Goal: Task Accomplishment & Management: Use online tool/utility

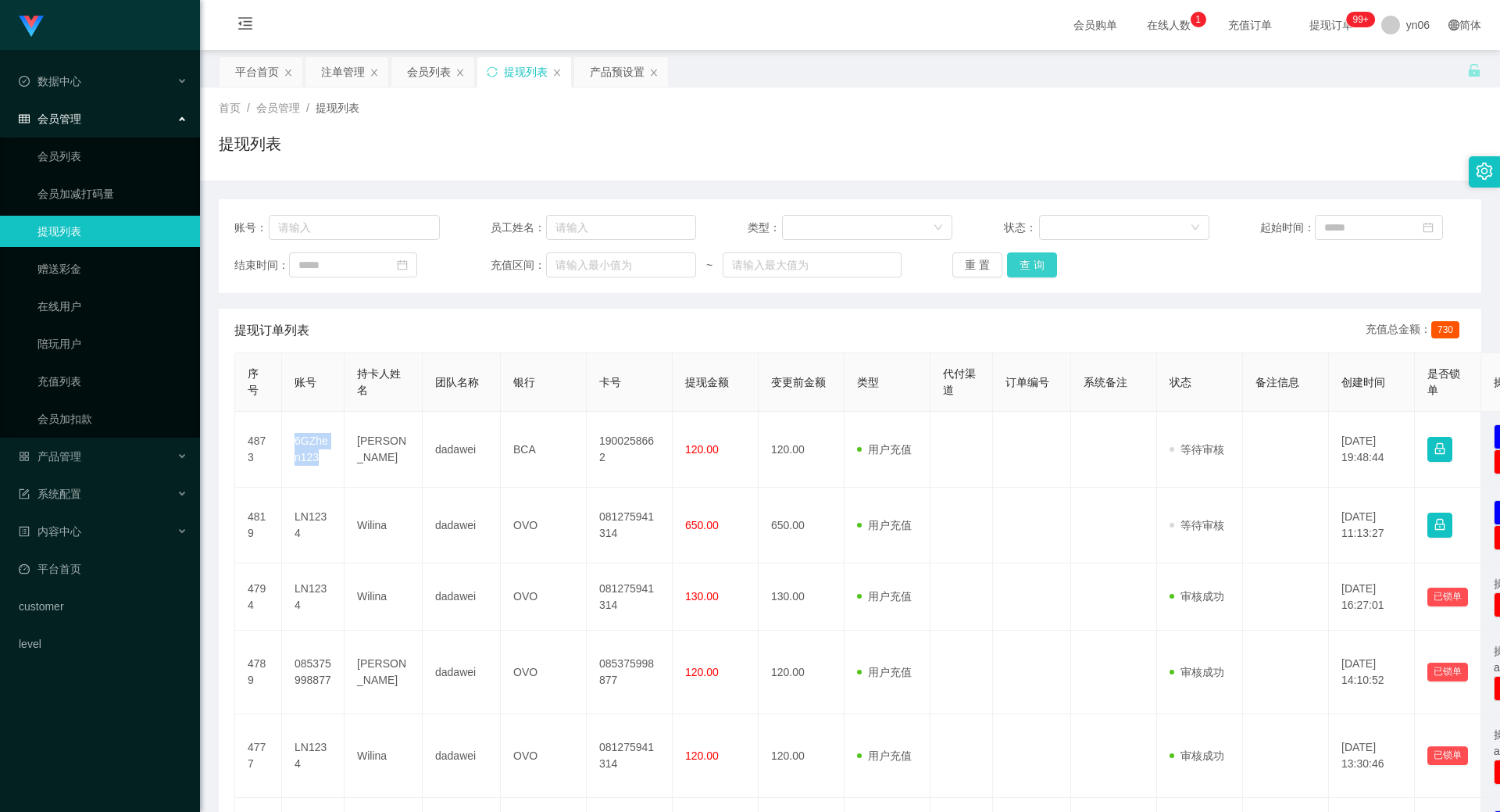
click at [1029, 257] on button "查 询" at bounding box center [1032, 265] width 50 height 25
click at [1029, 257] on div "重 置 查 询" at bounding box center [1055, 265] width 206 height 25
click at [1029, 257] on button "查 询" at bounding box center [1041, 265] width 67 height 25
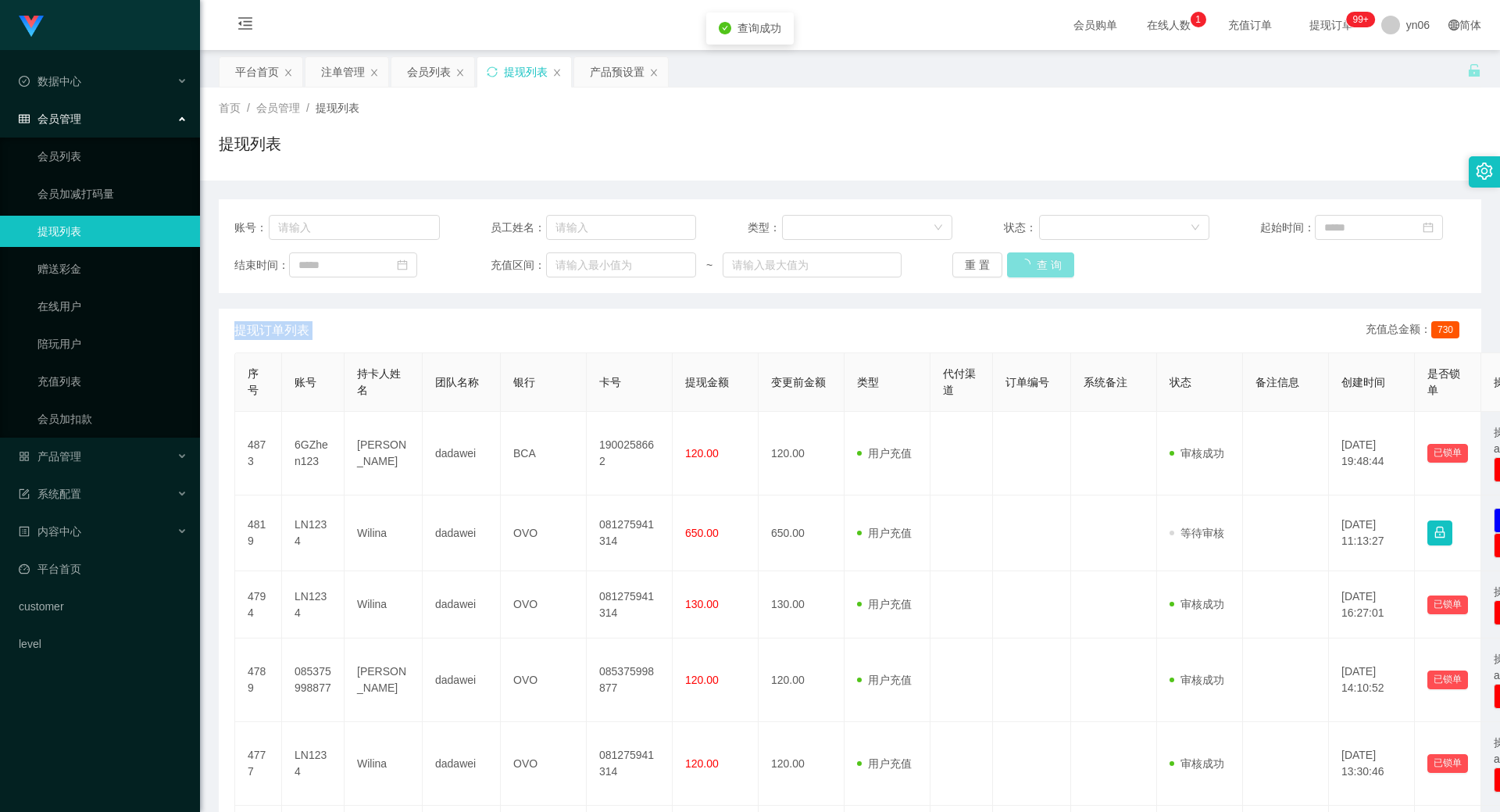
click at [1029, 257] on div "重 置 查 询" at bounding box center [1055, 265] width 206 height 25
click at [1029, 257] on button "查 询" at bounding box center [1041, 265] width 67 height 25
click at [1029, 257] on div "重 置 查 询" at bounding box center [1055, 265] width 206 height 25
click at [1029, 257] on button "查 询" at bounding box center [1041, 265] width 67 height 25
click at [1049, 272] on button "查 询" at bounding box center [1032, 265] width 50 height 25
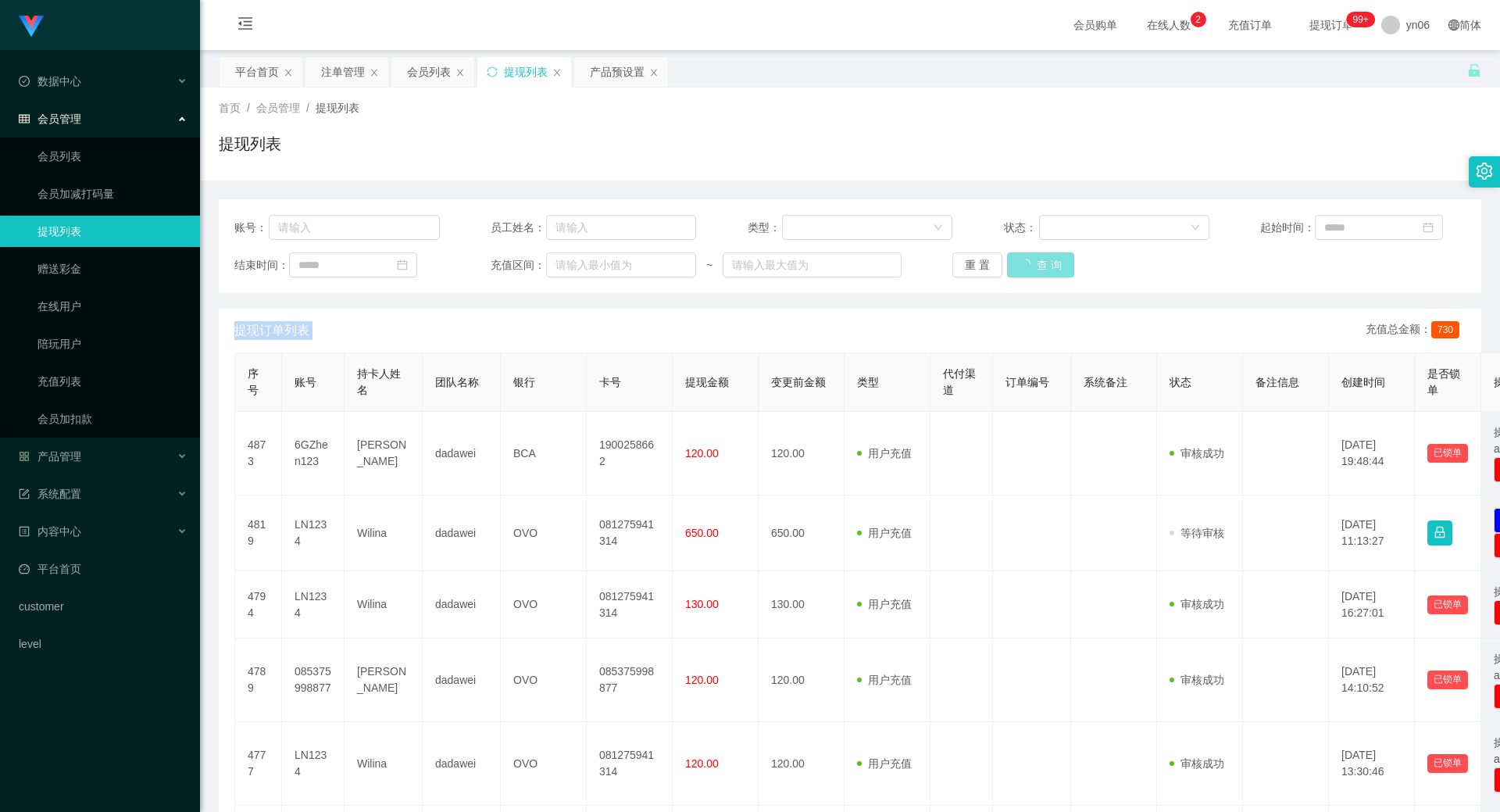
click at [1049, 272] on div "重 置 查 询" at bounding box center [1055, 265] width 206 height 25
click at [1049, 273] on div "重 置 查 询" at bounding box center [1055, 265] width 206 height 25
click at [1049, 273] on button "查 询" at bounding box center [1041, 265] width 67 height 25
click at [1049, 273] on div "重 置 查 询" at bounding box center [1055, 265] width 206 height 25
